Goal: Information Seeking & Learning: Learn about a topic

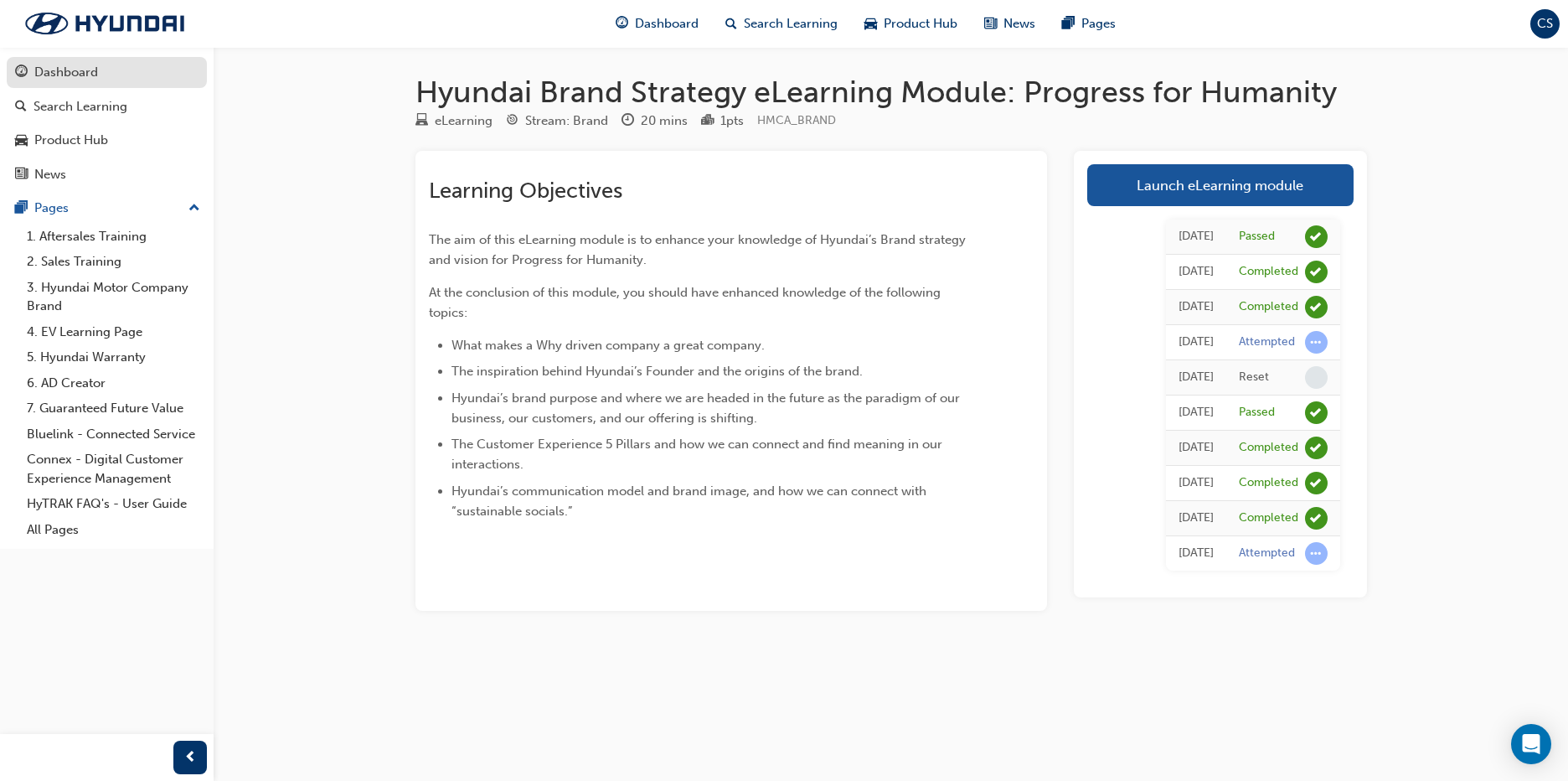
click at [79, 73] on div "Dashboard" at bounding box center [66, 72] width 63 height 19
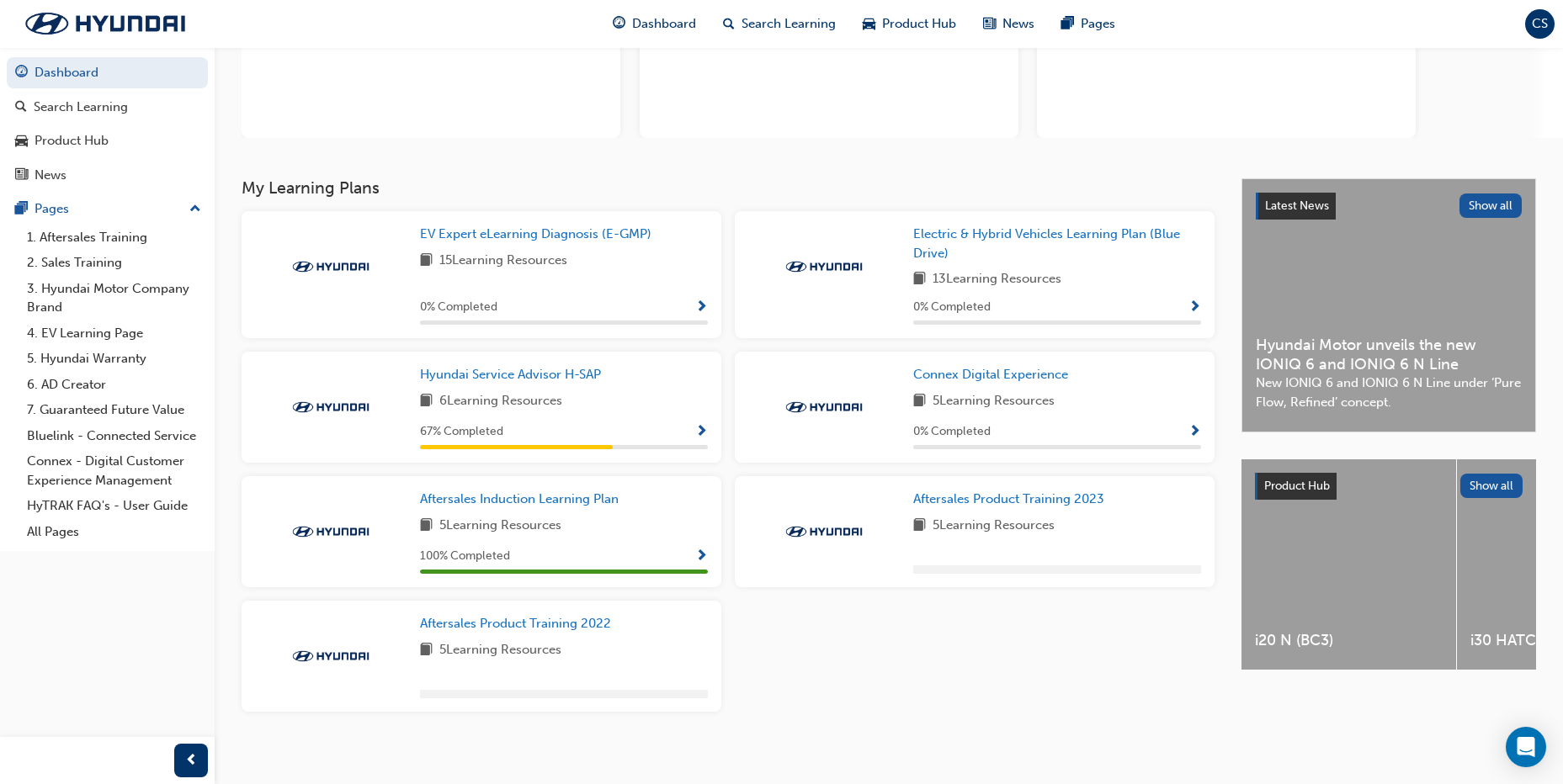
scroll to position [200, 0]
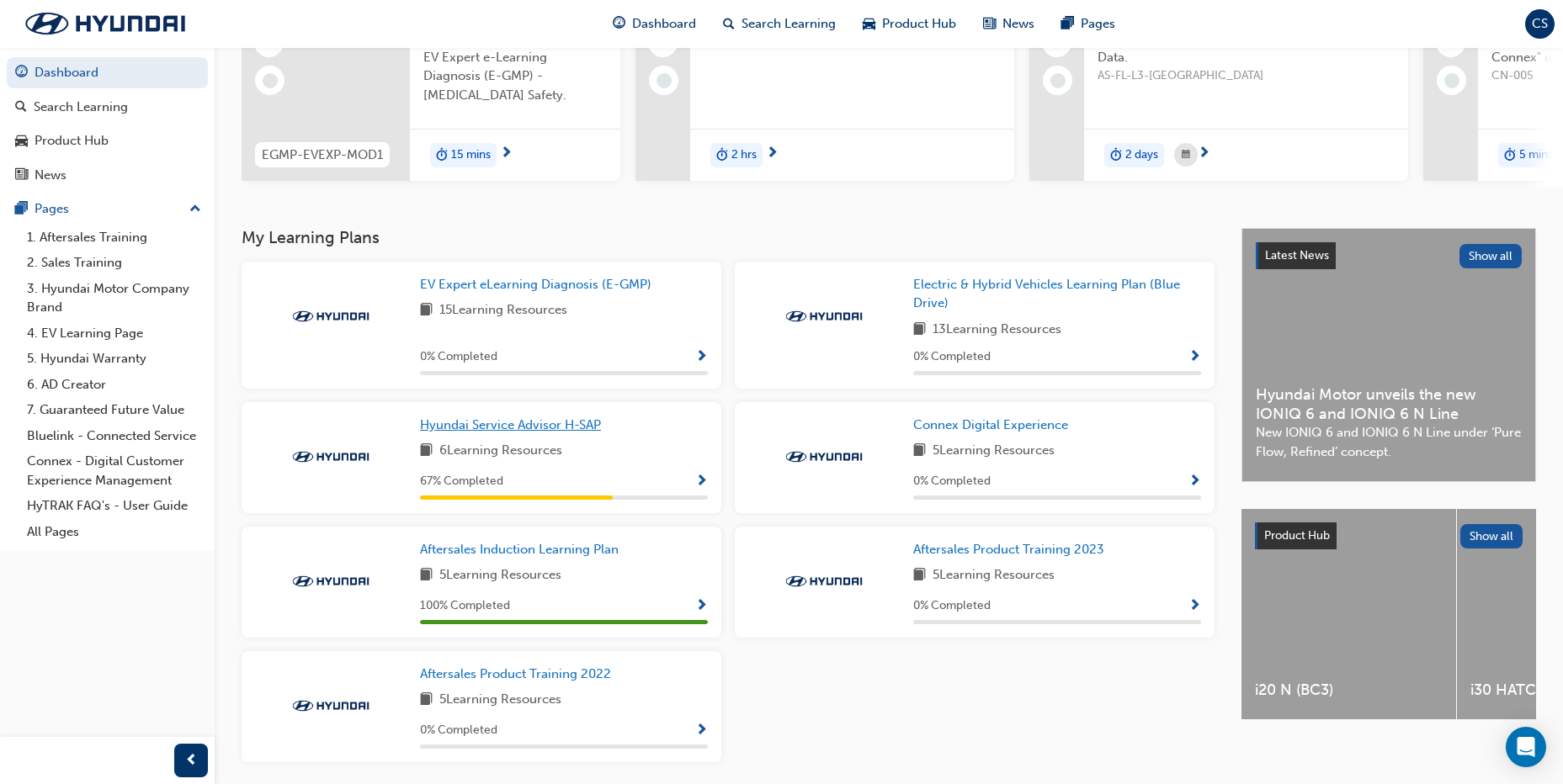
click at [501, 429] on span "Hyundai Service Advisor H-SAP" at bounding box center [510, 425] width 181 height 15
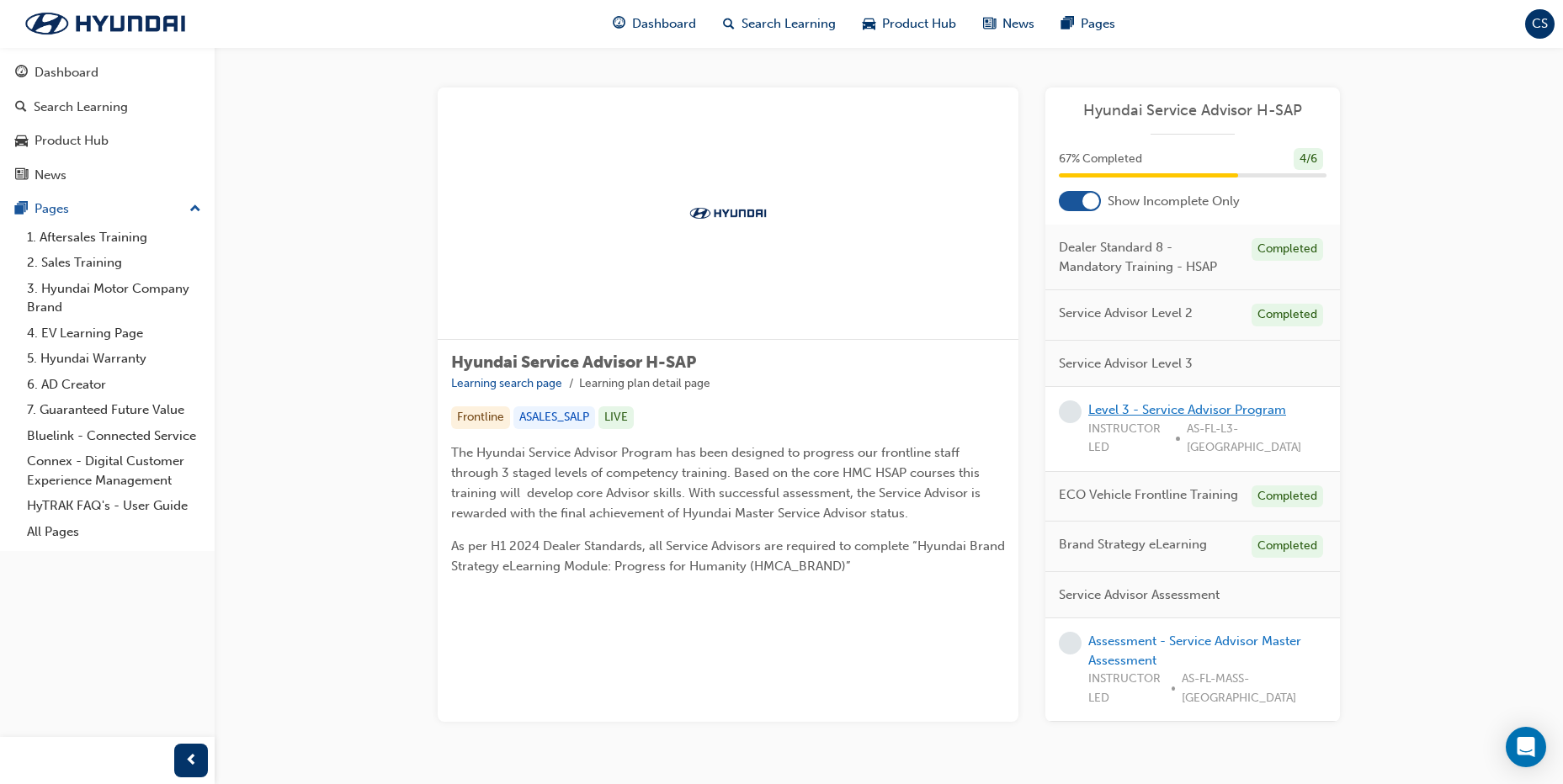
click at [1164, 411] on link "Level 3 - Service Advisor Program" at bounding box center [1187, 410] width 198 height 15
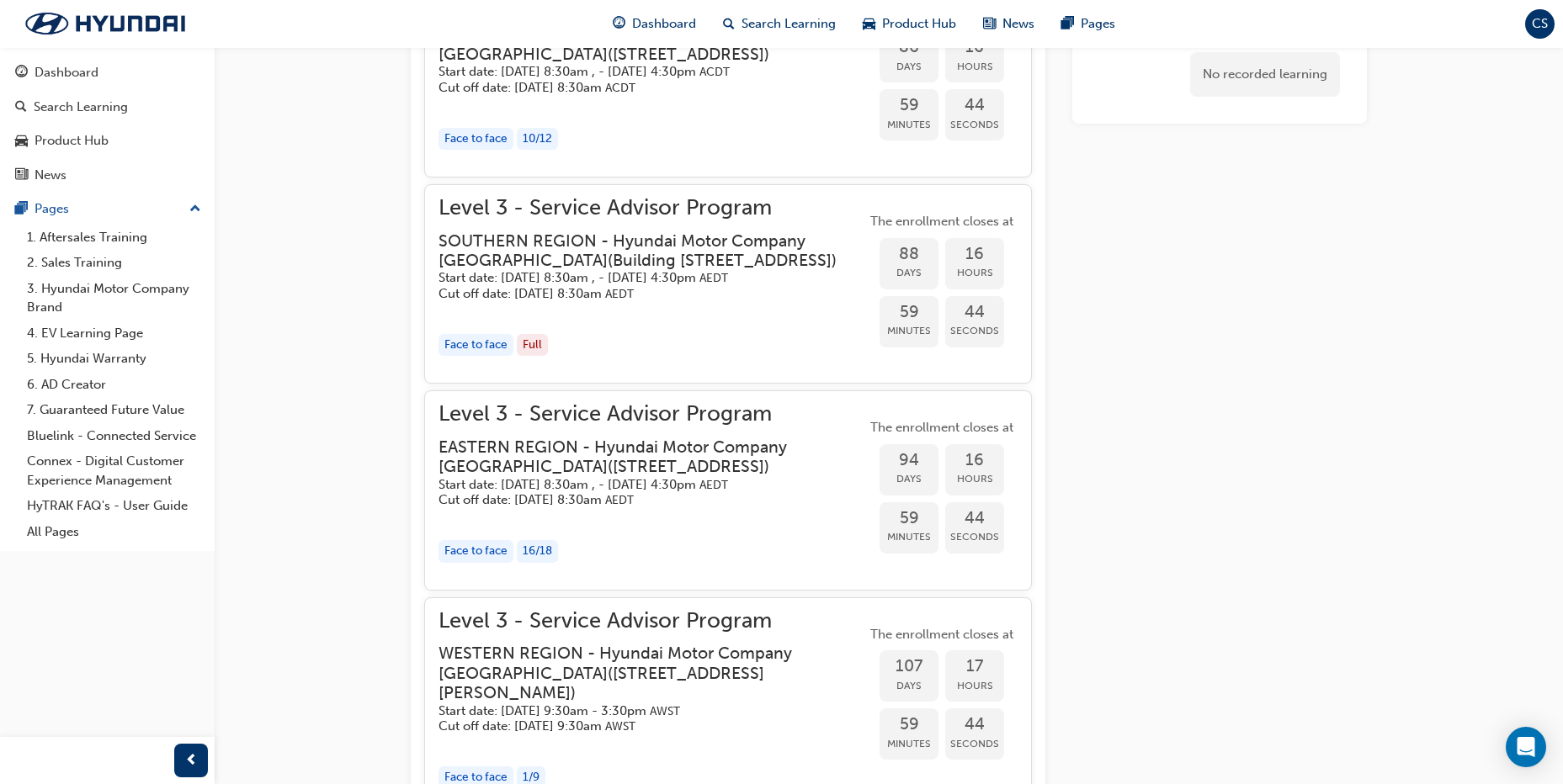
scroll to position [1717, 0]
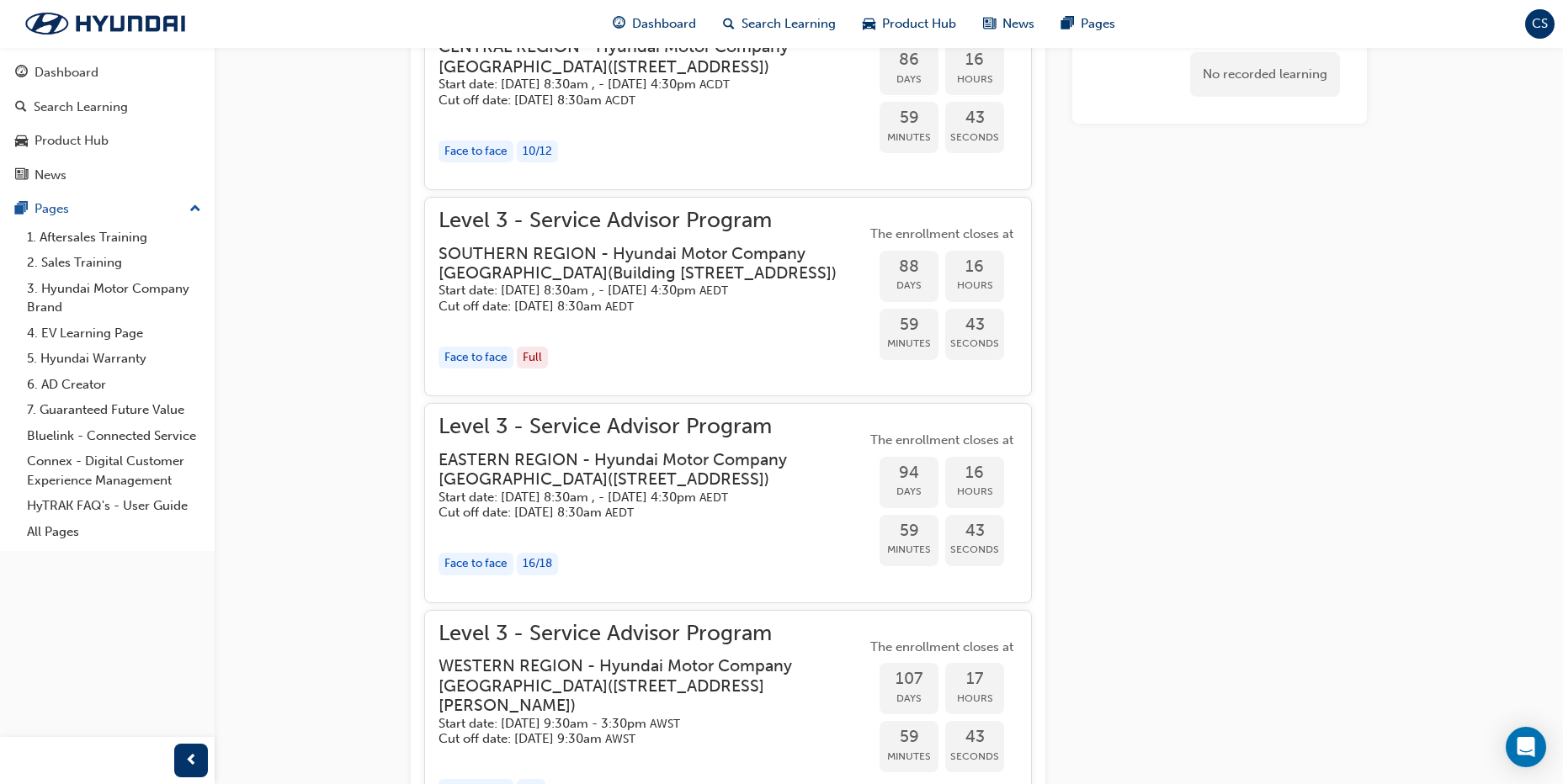
click at [596, 333] on div "button" at bounding box center [652, 323] width 428 height 19
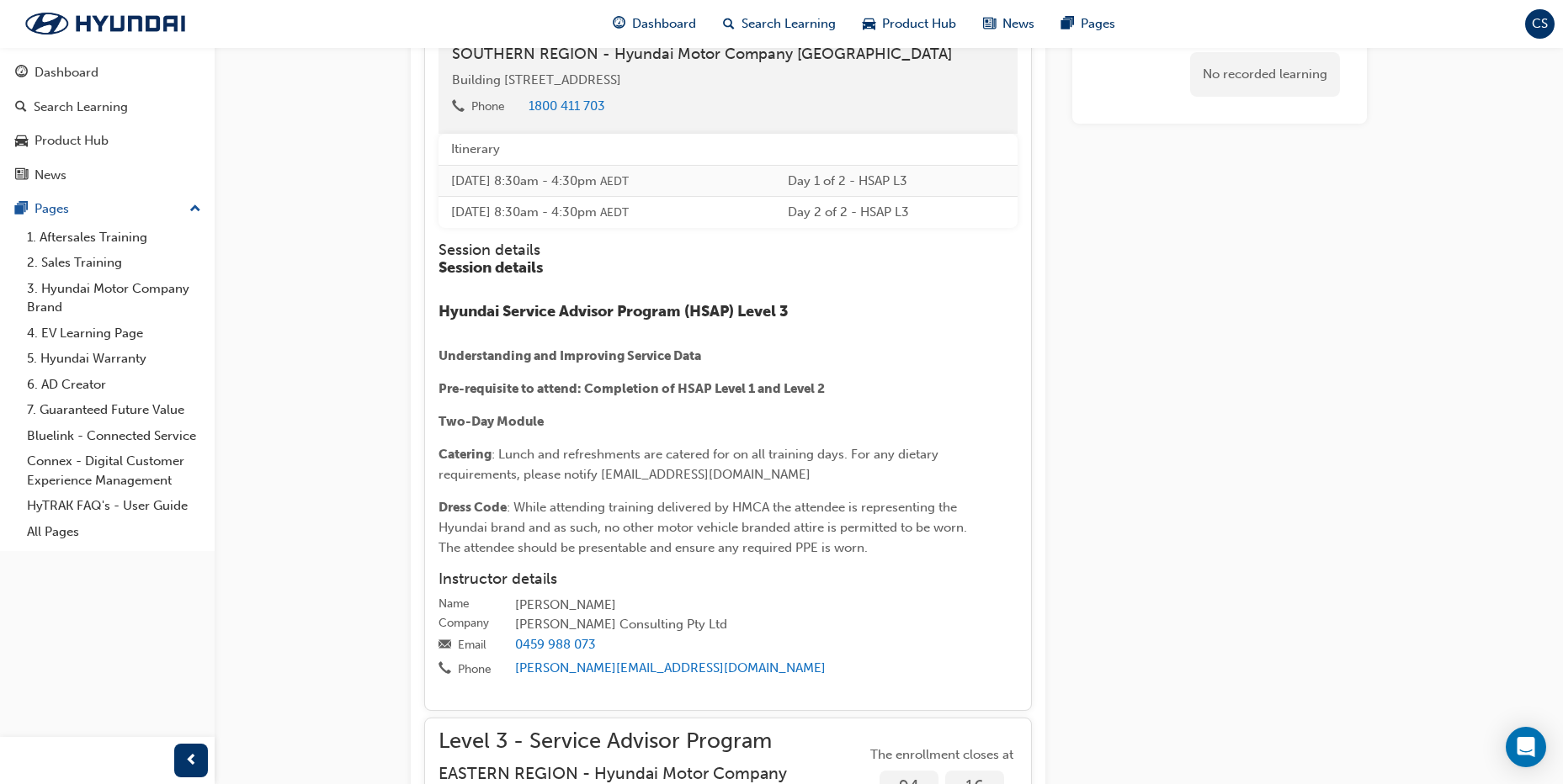
scroll to position [2222, 0]
